Goal: Navigation & Orientation: Find specific page/section

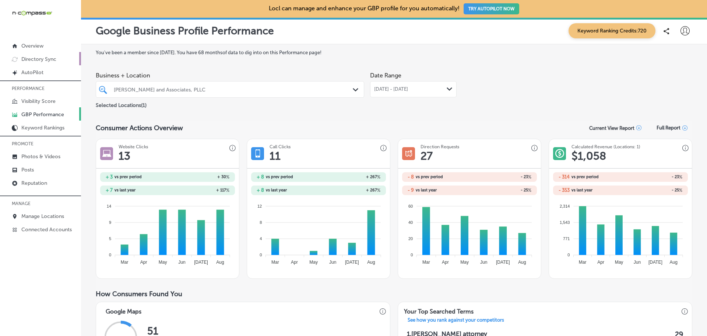
click at [49, 60] on p "Directory Sync" at bounding box center [38, 59] width 35 height 6
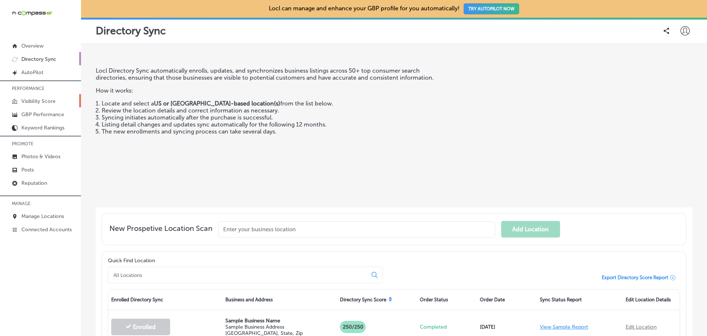
click at [41, 103] on p "Visibility Score" at bounding box center [38, 101] width 34 height 6
